Goal: Task Accomplishment & Management: Complete application form

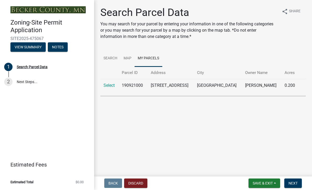
scroll to position [12, 0]
click at [294, 186] on button "Next" at bounding box center [294, 183] width 18 height 9
click at [296, 183] on span "Next" at bounding box center [293, 183] width 9 height 4
click at [297, 183] on span "Next" at bounding box center [293, 183] width 9 height 4
click at [141, 83] on td "190921000" at bounding box center [133, 85] width 29 height 13
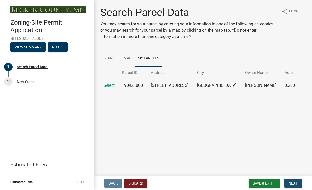
click at [299, 185] on button "Next" at bounding box center [294, 183] width 18 height 9
click at [297, 185] on span "Next" at bounding box center [293, 183] width 9 height 4
click at [298, 183] on span "Next" at bounding box center [293, 183] width 9 height 4
click at [19, 80] on link "2 Next Steps..." at bounding box center [47, 82] width 94 height 15
click at [296, 184] on span "Next" at bounding box center [293, 183] width 9 height 4
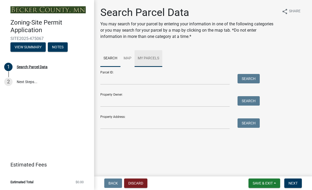
click at [153, 59] on link "My Parcels" at bounding box center [149, 58] width 28 height 17
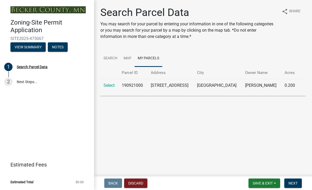
click at [223, 84] on td "[GEOGRAPHIC_DATA]" at bounding box center [218, 85] width 48 height 13
click at [108, 85] on link "Select" at bounding box center [109, 85] width 11 height 5
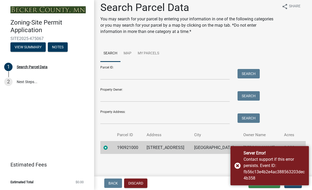
scroll to position [5, 0]
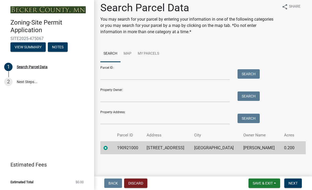
click at [295, 182] on span "Next" at bounding box center [293, 183] width 9 height 4
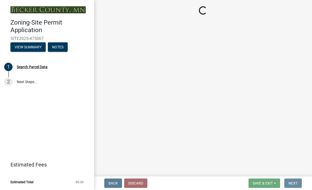
scroll to position [0, 0]
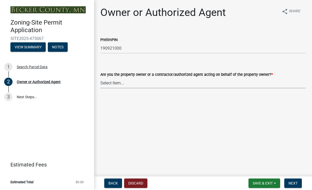
click at [109, 82] on select "Select Item... Property Owner Authorized Agent" at bounding box center [203, 83] width 206 height 11
select select "3c674549-ed69-405f-b795-9fa3f7d47d9d"
click at [296, 186] on button "Next" at bounding box center [294, 183] width 18 height 9
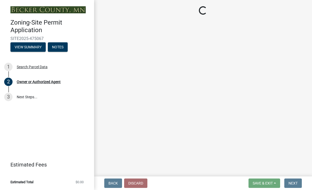
select select "a752e4d6-14bd-4f0f-bfe8-5b67ead45659"
select select "4439e411-f9ac-4451-8e9c-dcab1ac02f4d"
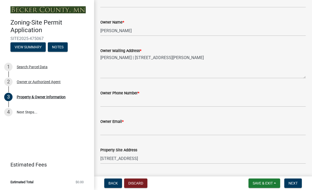
scroll to position [119, 0]
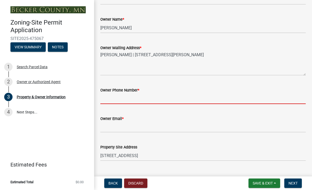
click at [110, 98] on input "Owner Phone Number *" at bounding box center [203, 98] width 206 height 11
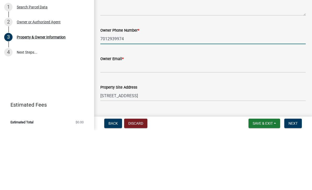
type input "7012939974"
click at [166, 122] on input "Owner Email *" at bounding box center [203, 127] width 206 height 11
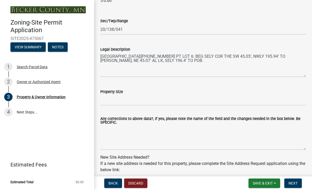
scroll to position [388, 0]
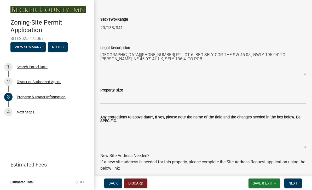
type input "[EMAIL_ADDRESS]"
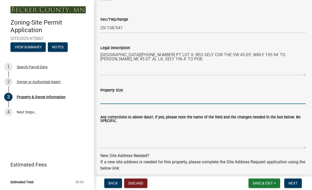
click at [222, 102] on input "Property Size" at bounding box center [203, 98] width 206 height 11
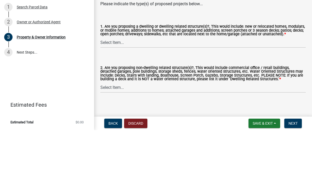
scroll to position [556, 0]
type input "8840 square feet"
click at [104, 97] on select "Select Item... Yes No" at bounding box center [203, 102] width 206 height 11
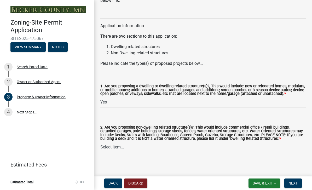
select select "f87eba17-8ed9-4ad8-aefc-fe36a3f3544b"
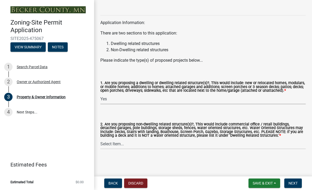
scroll to position [563, 0]
click at [162, 143] on select "Select Item... Yes No" at bounding box center [203, 144] width 206 height 11
select select "393a978c-6bd5-4cb2-a6a0-db6feb8732b8"
click at [301, 183] on button "Next" at bounding box center [294, 183] width 18 height 9
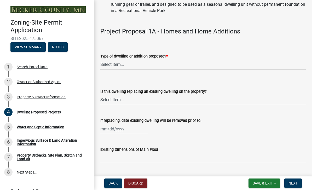
scroll to position [131, 0]
click at [108, 65] on select "Select Item... N/A - Not a dwelling New Home-Onsite Construction New Modular (E…" at bounding box center [203, 64] width 206 height 11
click at [241, 64] on select "Select Item... N/A - Not a dwelling New Home-Onsite Construction New Modular (E…" at bounding box center [203, 64] width 206 height 11
select select "a5b58647-72e6-4a45-9816-4b1990647a33"
click at [225, 104] on select "Select Item... N/A Yes No" at bounding box center [203, 99] width 206 height 11
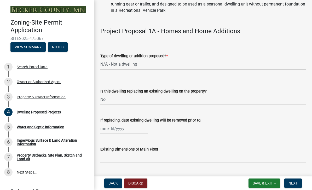
select select "566f81cc-4b3f-4ecb-9f16-a2b313352c61"
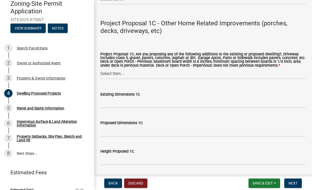
scroll to position [982, 0]
click at [111, 79] on select "Select Item... N/A Driveway Garage Apron Home Patio Sidewalk Deck - Pervious De…" at bounding box center [203, 73] width 206 height 11
select select "781a3532-4308-48f8-bcde-e97c9fab42cb"
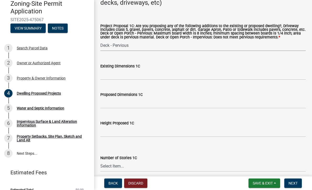
scroll to position [1011, 0]
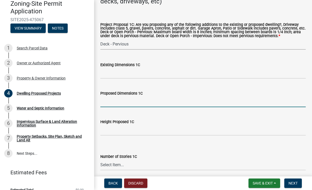
click at [110, 105] on input "Proposed Dimensions 1C" at bounding box center [203, 102] width 206 height 11
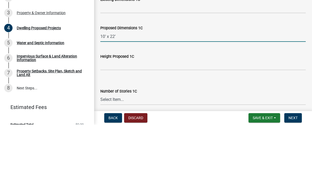
type input "10’ x 22’"
click at [249, 125] on input "Height Proposed 1C" at bounding box center [203, 130] width 206 height 11
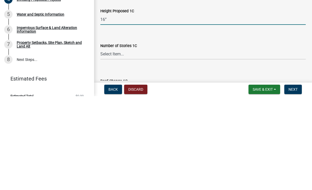
scroll to position [1030, 0]
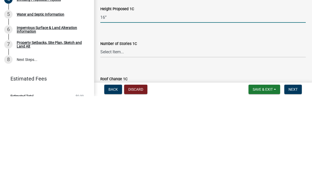
type input "16”"
click at [229, 141] on select "Select Item... N\A 1 1.25 1.5 1.75 2 2.25 2.5" at bounding box center [203, 146] width 206 height 11
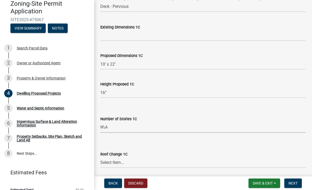
scroll to position [1048, 0]
click at [212, 133] on select "Select Item... N\A 1 1.25 1.5 1.75 2 2.25 2.5" at bounding box center [203, 128] width 206 height 11
select select "ccffca41-e831-49b7-aa82-b1e91cc22ff5"
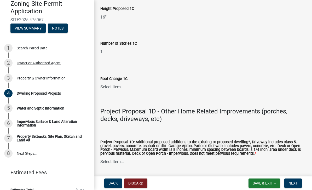
scroll to position [1129, 0]
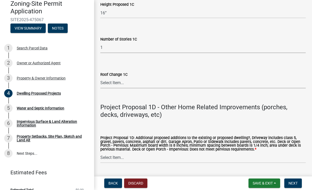
click at [221, 87] on select "Select Item... N/A Yes No" at bounding box center [203, 83] width 206 height 11
select select "ffb5c059-616d-4e71-8b5a-0d232edbecbf"
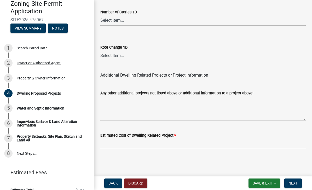
scroll to position [1389, 0]
click at [297, 185] on span "Next" at bounding box center [293, 183] width 9 height 4
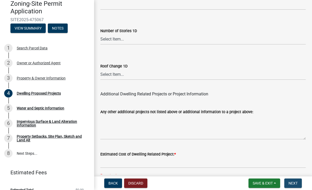
click at [298, 182] on span "Next" at bounding box center [293, 183] width 9 height 4
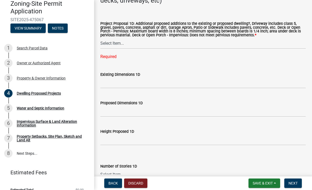
scroll to position [1249, 0]
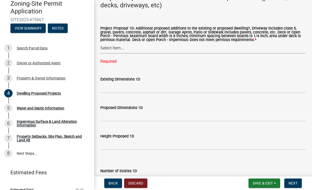
click at [110, 51] on select "Select Item... N/A Driveway Garage Apron Home Patio Sidewalk Deck - Pervious De…" at bounding box center [203, 48] width 206 height 11
select select "ab9119d1-7da9-49c4-9fac-8c142204c89d"
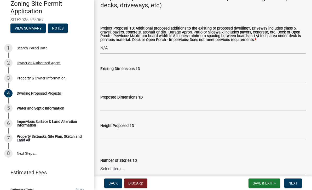
click at [299, 186] on button "Next" at bounding box center [294, 183] width 18 height 9
click at [297, 182] on span "Next" at bounding box center [293, 183] width 9 height 4
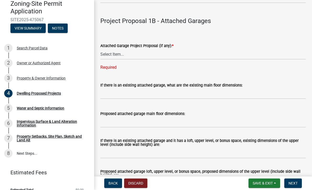
scroll to position [638, 0]
click at [221, 53] on select "Select Item... N/A New Attached Garage Addition to Attached Garage" at bounding box center [203, 54] width 206 height 11
select select "11c1c089-3b44-43c0-9549-3c9eeea2451f"
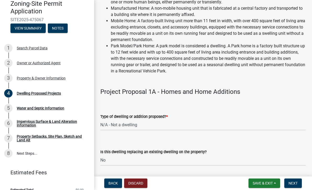
scroll to position [71, 0]
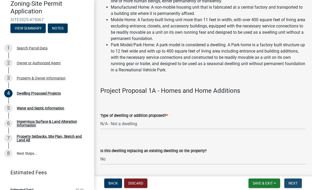
click at [298, 182] on span "Next" at bounding box center [293, 183] width 9 height 4
click at [295, 181] on button "Next" at bounding box center [294, 183] width 18 height 9
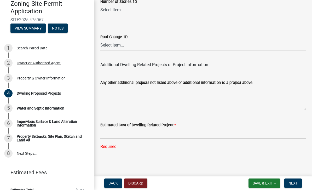
scroll to position [1400, 0]
click at [281, 139] on input "text" at bounding box center [203, 133] width 206 height 11
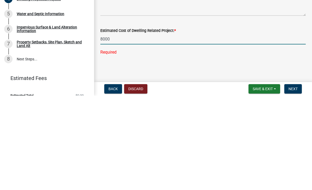
type input "8000"
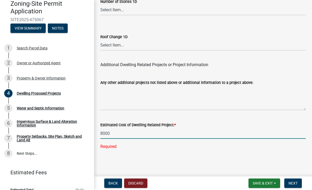
scroll to position [1389, 0]
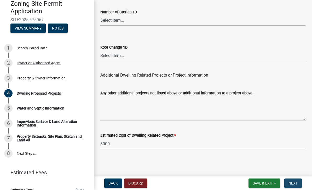
click at [299, 182] on button "Next" at bounding box center [294, 183] width 18 height 9
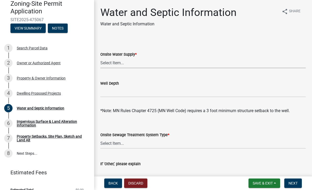
click at [110, 61] on select "Select Item... Well New Well to be Installed Attached to City Water System No o…" at bounding box center [203, 63] width 206 height 11
select select "9c51a48b-0bee-4836-8d5c-beab6e77ad2a"
click at [270, 96] on input "Well Depth" at bounding box center [203, 92] width 206 height 11
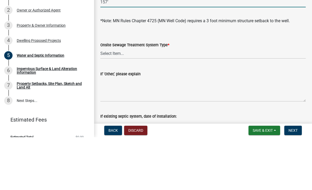
scroll to position [37, 0]
type input "157’"
click at [237, 101] on select "Select Item... No existing or proposed septic Proposed New or Corrected Septic …" at bounding box center [203, 106] width 206 height 11
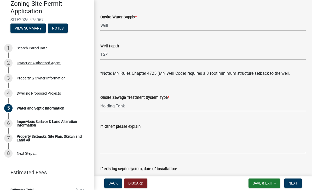
select select "bb0103e2-6f27-4335-a860-183be8d3b6e1"
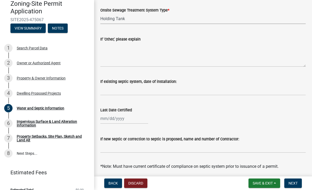
scroll to position [127, 0]
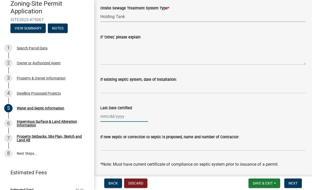
click at [137, 117] on div at bounding box center [124, 116] width 48 height 11
select select "9"
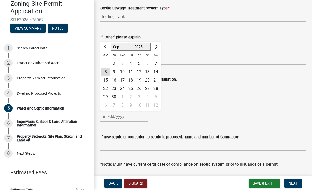
click at [146, 47] on select "1525 1526 1527 1528 1529 1530 1531 1532 1533 1534 1535 1536 1537 1538 1539 1540…" at bounding box center [141, 47] width 19 height 8
select select "2020"
click at [132, 63] on div "3" at bounding box center [131, 63] width 8 height 8
type input "[DATE]"
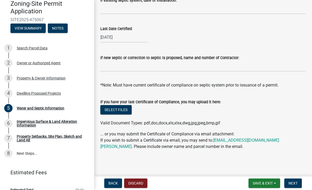
scroll to position [206, 0]
click at [128, 38] on div "[DATE]" at bounding box center [124, 37] width 48 height 11
select select "9"
select select "2020"
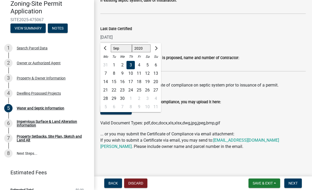
click at [107, 49] on span "Previous month" at bounding box center [106, 48] width 4 height 4
click at [106, 49] on span "Previous month" at bounding box center [106, 48] width 4 height 4
click at [107, 48] on span "Previous month" at bounding box center [106, 48] width 4 height 4
select select "6"
click at [148, 68] on div "6" at bounding box center [147, 65] width 8 height 8
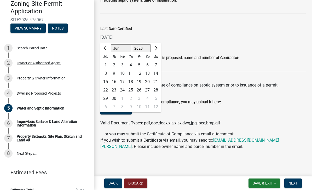
type input "[DATE]"
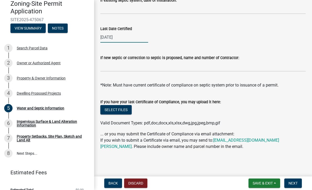
click at [135, 36] on div "[DATE]" at bounding box center [124, 37] width 48 height 11
select select "6"
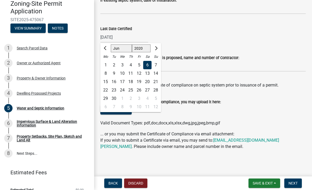
click at [145, 48] on select "1520 1521 1522 1523 1524 1525 1526 1527 1528 1529 1530 1531 1532 1533 1534 1535…" at bounding box center [141, 48] width 19 height 8
select select "2019"
click at [216, 41] on div "[DATE] [PERSON_NAME] Apr May Jun [DATE] Aug Sep Oct Nov [DATE] 1520 1521 1522 1…" at bounding box center [203, 37] width 206 height 11
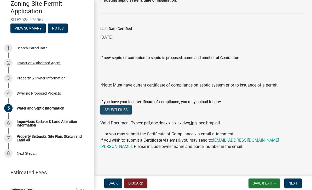
click at [120, 108] on button "Select files" at bounding box center [115, 109] width 31 height 9
click at [124, 109] on button "Select files" at bounding box center [115, 109] width 31 height 9
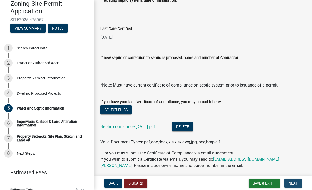
click at [296, 187] on button "Next" at bounding box center [294, 183] width 18 height 9
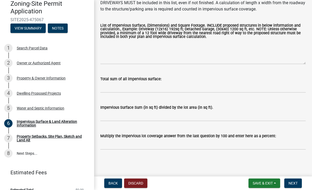
scroll to position [102, 0]
click at [266, 182] on span "Save & Exit" at bounding box center [263, 183] width 20 height 4
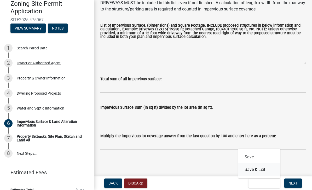
click at [265, 169] on button "Save & Exit" at bounding box center [260, 170] width 42 height 13
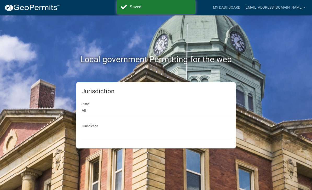
click at [139, 110] on select "All [US_STATE] [US_STATE] [US_STATE] [US_STATE] [US_STATE] [US_STATE] [US_STATE…" at bounding box center [156, 111] width 149 height 11
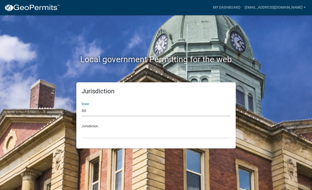
select select "[US_STATE]"
click at [149, 138] on select "[GEOGRAPHIC_DATA], [US_STATE] [GEOGRAPHIC_DATA], [US_STATE] [GEOGRAPHIC_DATA], …" at bounding box center [156, 133] width 149 height 11
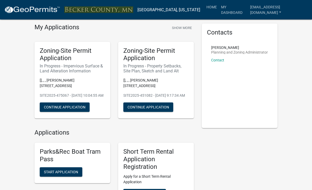
scroll to position [14, 0]
click at [167, 106] on button "Continue Application" at bounding box center [149, 107] width 50 height 9
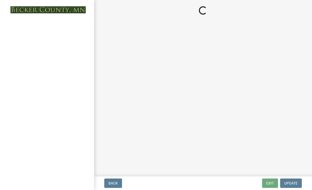
select select "7b13c63f-e699-4112-b373-98fbd28ec536"
select select "b56a4575-9846-47cf-8067-c59a4853da22"
select select "12f785fb-c378-4b18-841c-21c73dc99083"
select select "e8ab2dc3-aa3f-46f3-9b4a-37eb25ad84af"
select select "27b2a8b4-abf6-463e-8c0c-7c5d2b4fe26f"
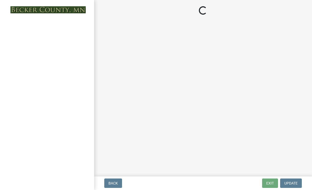
select select "b98836ba-4715-455d-97ab-be9a9df498a8"
select select "d61e3758-d187-40af-a435-5e09c3f3d509"
select select "c8b8ea71-7088-4e87-a493-7bc88cc2835b"
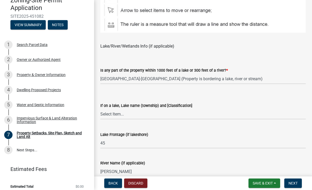
scroll to position [23, 0]
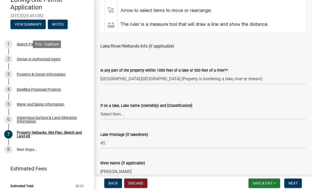
click at [29, 59] on div "Owner or Authorized Agent" at bounding box center [39, 59] width 44 height 4
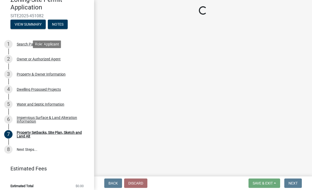
select select "3c674549-ed69-405f-b795-9fa3f7d47d9d"
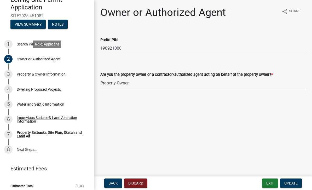
click at [24, 77] on div "3 Property & Owner Information" at bounding box center [45, 74] width 82 height 8
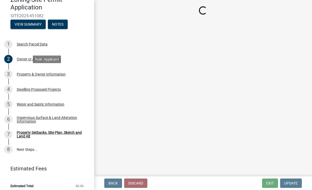
select select "a752e4d6-14bd-4f0f-bfe8-5b67ead45659"
select select "4439e411-f9ac-4451-8e9c-dcab1ac02f4d"
select select "f87eba17-8ed9-4ad8-aefc-fe36a3f3544b"
select select "393a978c-6bd5-4cb2-a6a0-db6feb8732b8"
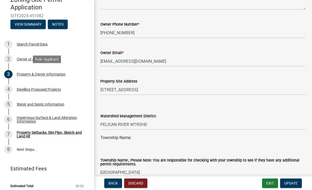
scroll to position [190, 0]
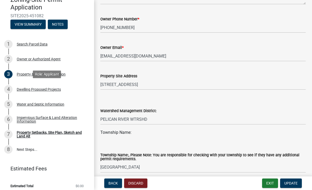
click at [19, 91] on div "4 Dwelling Proposed Projects" at bounding box center [45, 89] width 82 height 8
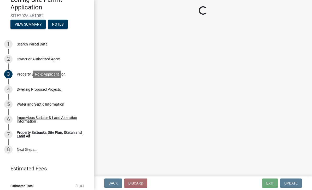
select select "b76c2e3f-c59d-4748-8205-29623accd873"
select select "566f81cc-4b3f-4ecb-9f16-a2b313352c61"
select select "11c1c089-3b44-43c0-9549-3c9eeea2451f"
select select "781a3532-4308-48f8-bcde-e97c9fab42cb"
select select "8e4dc0e1-7dfa-4afc-85b9-5ad40795f204"
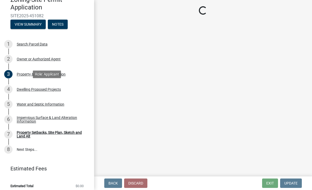
select select "107cbe59-677b-44f2-96fc-816b282ebb79"
select select "ab9119d1-7da9-49c4-9fac-8c142204c89d"
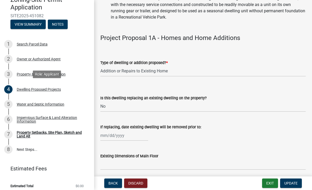
scroll to position [150, 0]
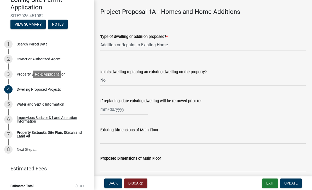
click at [210, 45] on select "Select Item... N/A - Not a dwelling New Home-Onsite Construction New Modular (E…" at bounding box center [203, 45] width 206 height 11
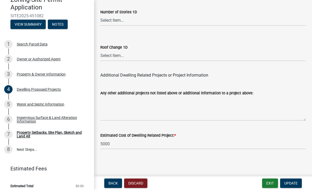
scroll to position [1389, 0]
click at [241, 146] on input "5000" at bounding box center [203, 144] width 206 height 11
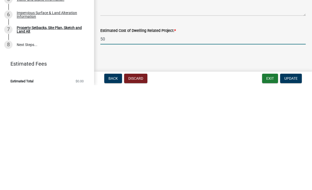
type input "5"
type input "8000"
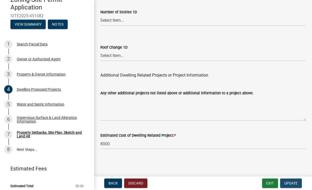
click at [295, 183] on span "Update" at bounding box center [291, 183] width 13 height 4
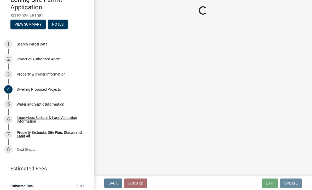
scroll to position [0, 0]
select select "7b13c63f-e699-4112-b373-98fbd28ec536"
select select "b56a4575-9846-47cf-8067-c59a4853da22"
select select "12f785fb-c378-4b18-841c-21c73dc99083"
select select "e8ab2dc3-aa3f-46f3-9b4a-37eb25ad84af"
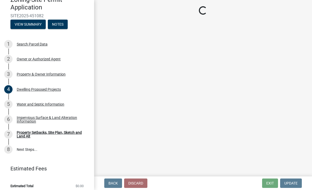
select select "27b2a8b4-abf6-463e-8c0c-7c5d2b4fe26f"
select select "b98836ba-4715-455d-97ab-be9a9df498a8"
select select "d61e3758-d187-40af-a435-5e09c3f3d509"
select select "c8b8ea71-7088-4e87-a493-7bc88cc2835b"
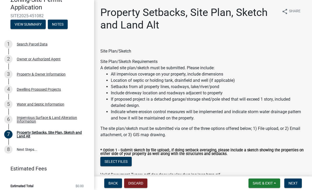
click at [32, 106] on div "5 Water and Septic Information" at bounding box center [45, 104] width 82 height 8
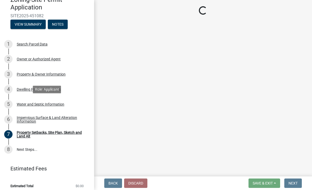
select select "9c51a48b-0bee-4836-8d5c-beab6e77ad2a"
select select "bb0103e2-6f27-4335-a860-183be8d3b6e1"
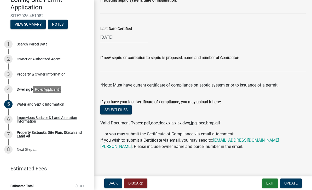
scroll to position [206, 0]
click at [126, 107] on button "Select files" at bounding box center [115, 109] width 31 height 9
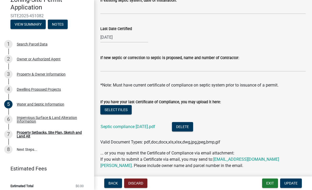
click at [293, 186] on button "Update" at bounding box center [292, 183] width 22 height 9
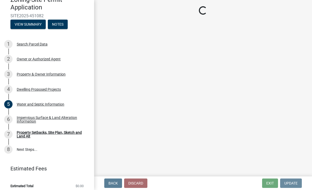
scroll to position [0, 0]
select select "7b13c63f-e699-4112-b373-98fbd28ec536"
select select "b56a4575-9846-47cf-8067-c59a4853da22"
select select "12f785fb-c378-4b18-841c-21c73dc99083"
select select "e8ab2dc3-aa3f-46f3-9b4a-37eb25ad84af"
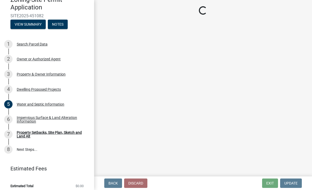
select select "27b2a8b4-abf6-463e-8c0c-7c5d2b4fe26f"
select select "b98836ba-4715-455d-97ab-be9a9df498a8"
select select "d61e3758-d187-40af-a435-5e09c3f3d509"
select select "c8b8ea71-7088-4e87-a493-7bc88cc2835b"
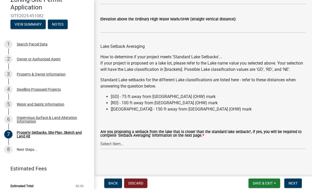
scroll to position [1645, 0]
click at [150, 145] on select "Select Item... Yes No N/A" at bounding box center [203, 144] width 206 height 11
select select "f51aecae-0421-4f67-bd2d-0cff8a85c7cd"
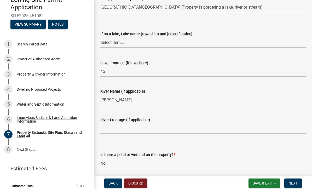
scroll to position [465, 0]
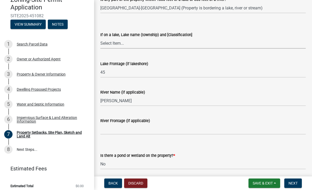
click at [206, 43] on select "Select Item... [GEOGRAPHIC_DATA] is not listed below [GEOGRAPHIC_DATA] ([GEOGRA…" at bounding box center [203, 43] width 206 height 11
select select "a380689b-9566-4fd4-88c9-cd49c6232cf0"
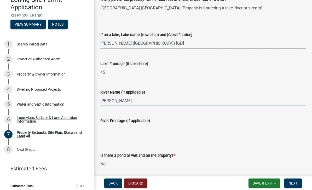
click at [240, 102] on input "[PERSON_NAME]" at bounding box center [203, 101] width 206 height 11
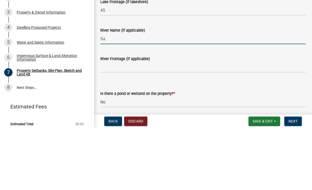
type input "S"
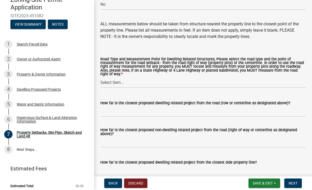
scroll to position [1031, 0]
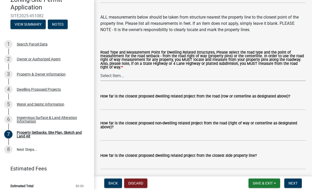
click at [150, 81] on select "Select Item... Private Easement - Right of Way Private Easement - Centerline Pu…" at bounding box center [203, 75] width 206 height 11
select select "a4ce8fad-3c47-4e2b-9375-28a8f2ee630b"
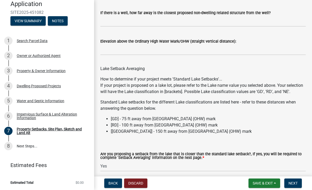
scroll to position [1618, 0]
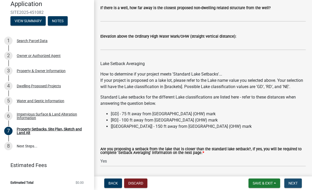
click at [294, 182] on span "Next" at bounding box center [293, 183] width 9 height 4
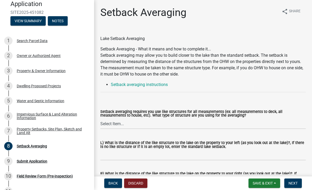
scroll to position [0, 0]
click at [267, 182] on span "Save & Exit" at bounding box center [263, 183] width 20 height 4
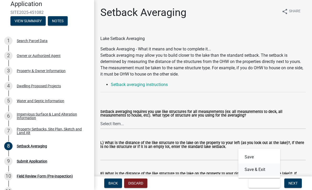
click at [263, 171] on button "Save & Exit" at bounding box center [260, 170] width 42 height 13
